Goal: Task Accomplishment & Management: Manage account settings

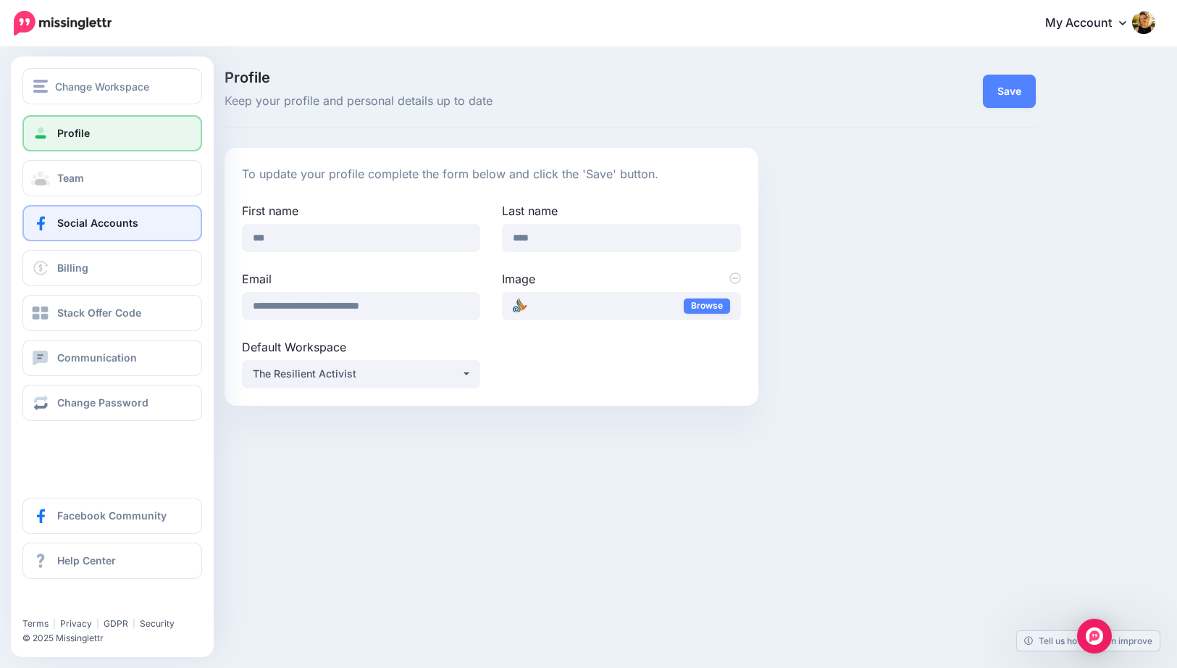
click at [127, 226] on span "Social Accounts" at bounding box center [97, 223] width 81 height 12
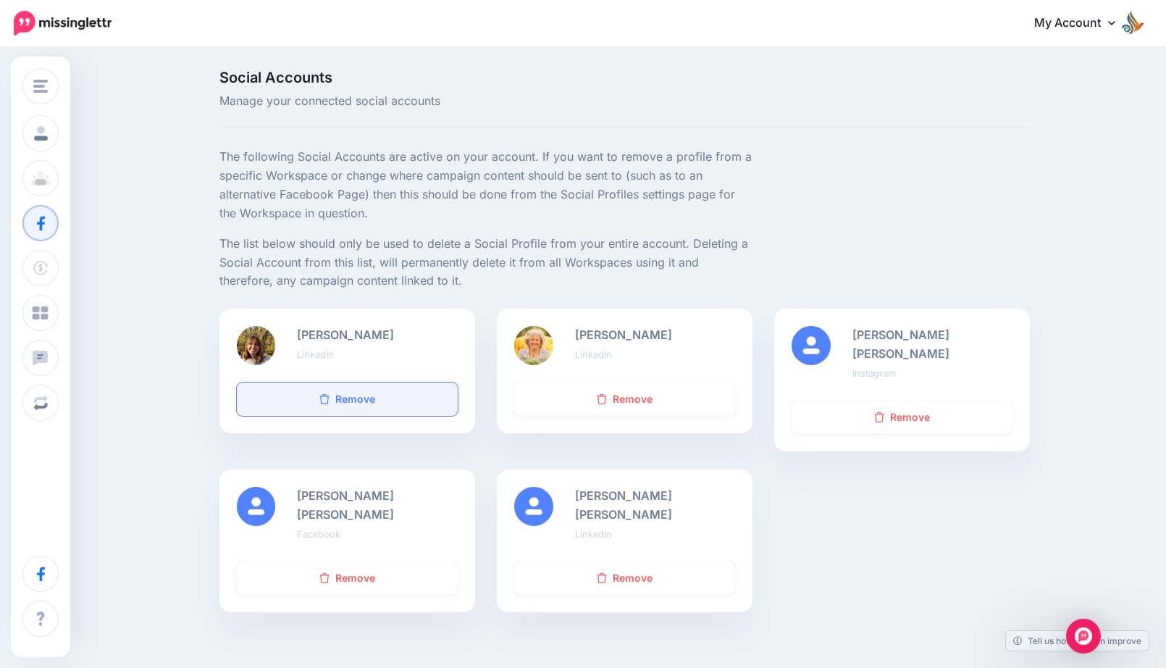
click at [338, 402] on link "Remove" at bounding box center [347, 398] width 221 height 33
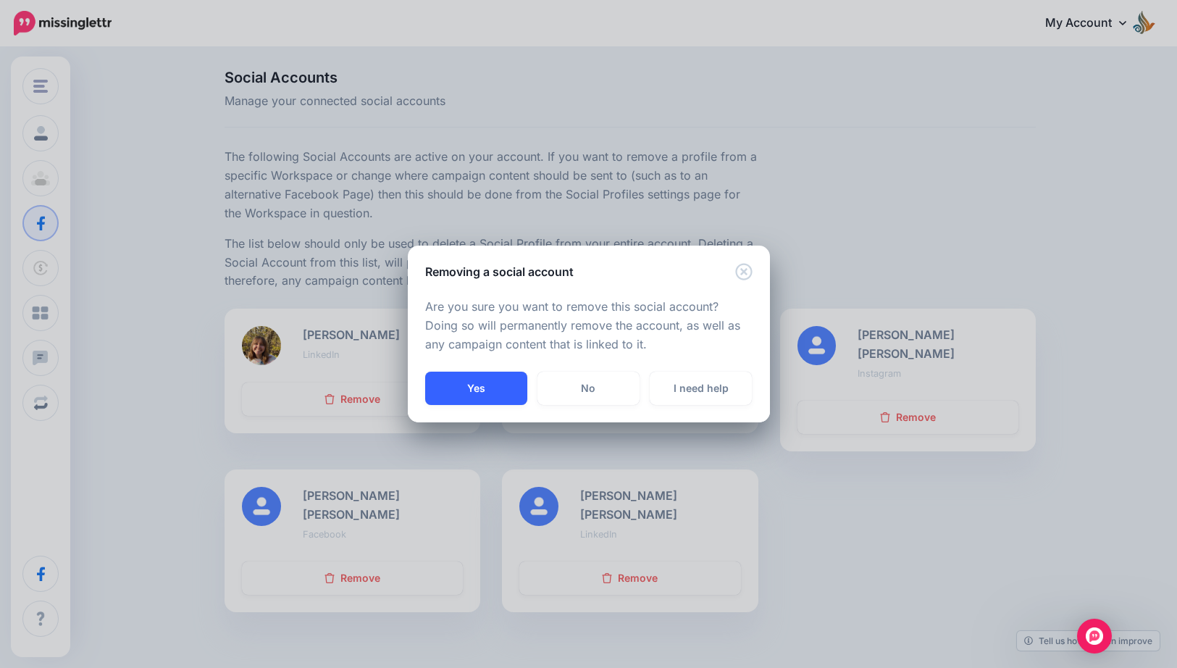
click at [490, 389] on button "Yes" at bounding box center [476, 388] width 102 height 33
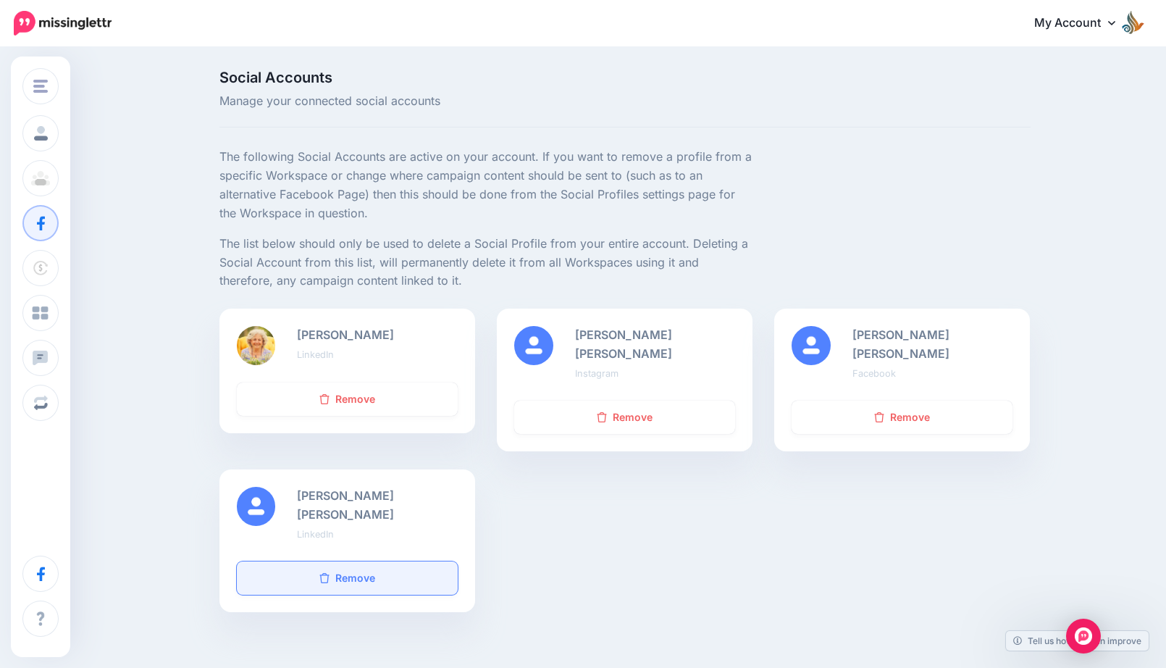
click at [398, 561] on link "Remove" at bounding box center [347, 577] width 221 height 33
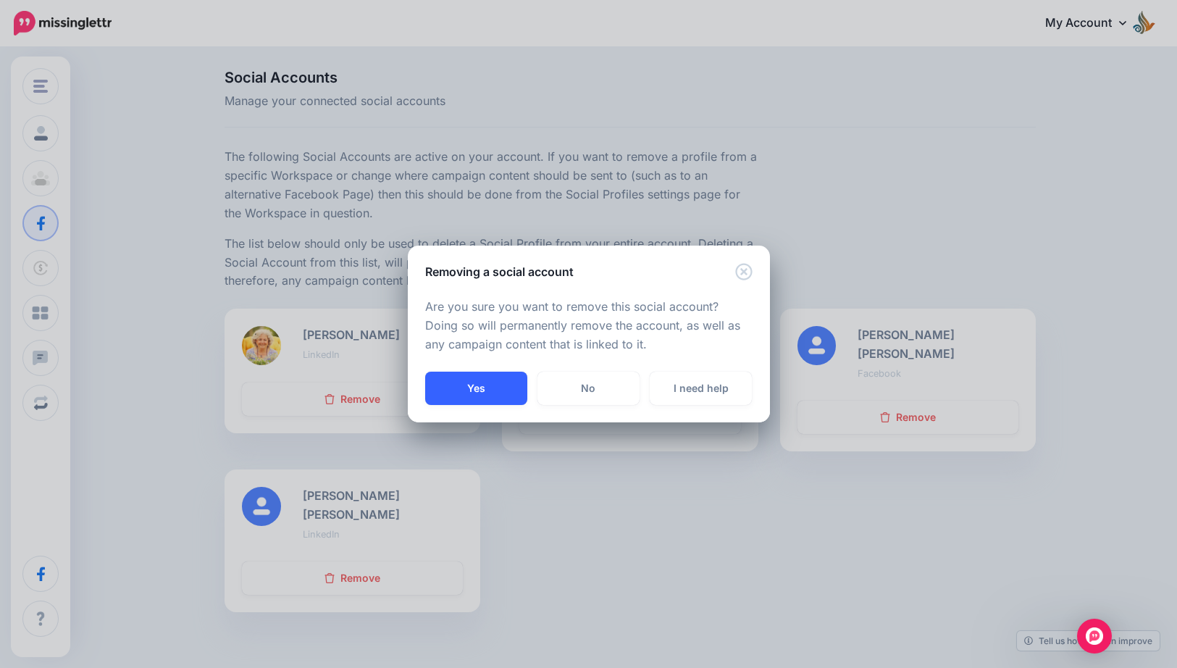
click at [503, 388] on button "Yes" at bounding box center [476, 388] width 102 height 33
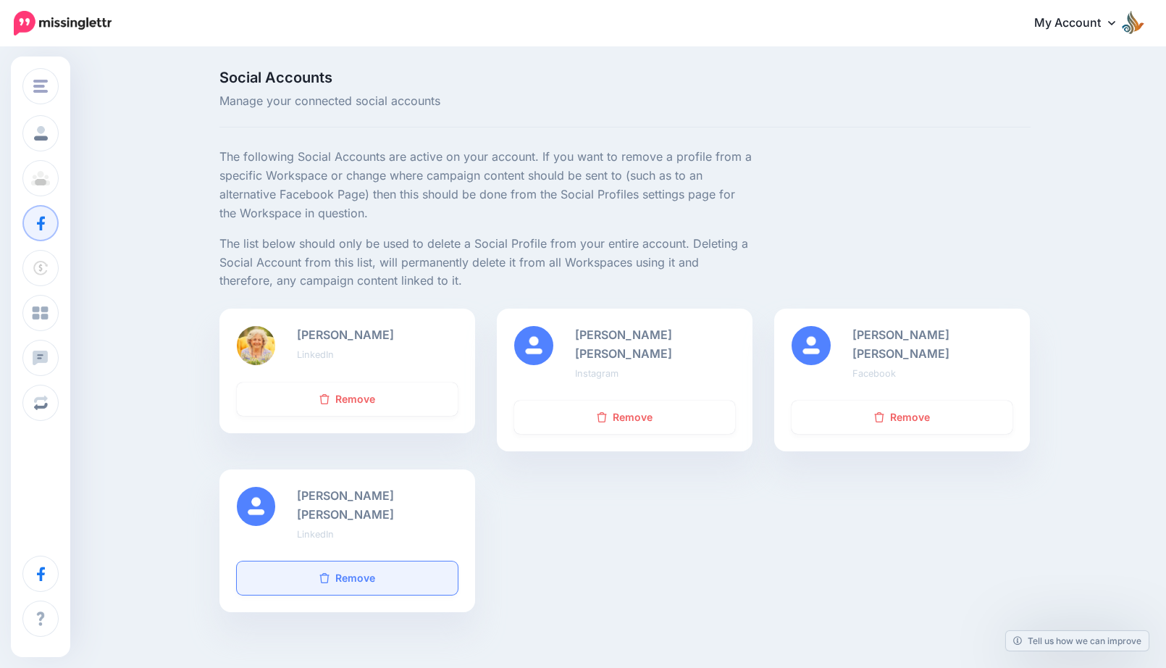
click at [380, 561] on link "Remove" at bounding box center [347, 577] width 221 height 33
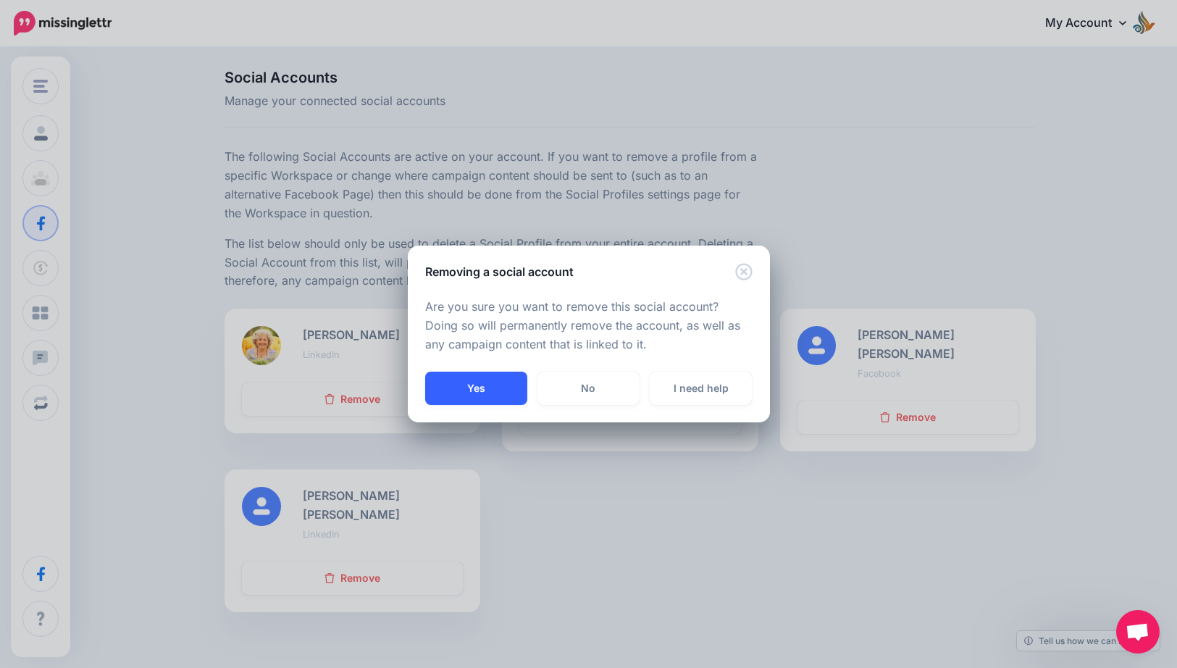
click at [502, 393] on button "Yes" at bounding box center [476, 388] width 102 height 33
